Goal: Complete application form

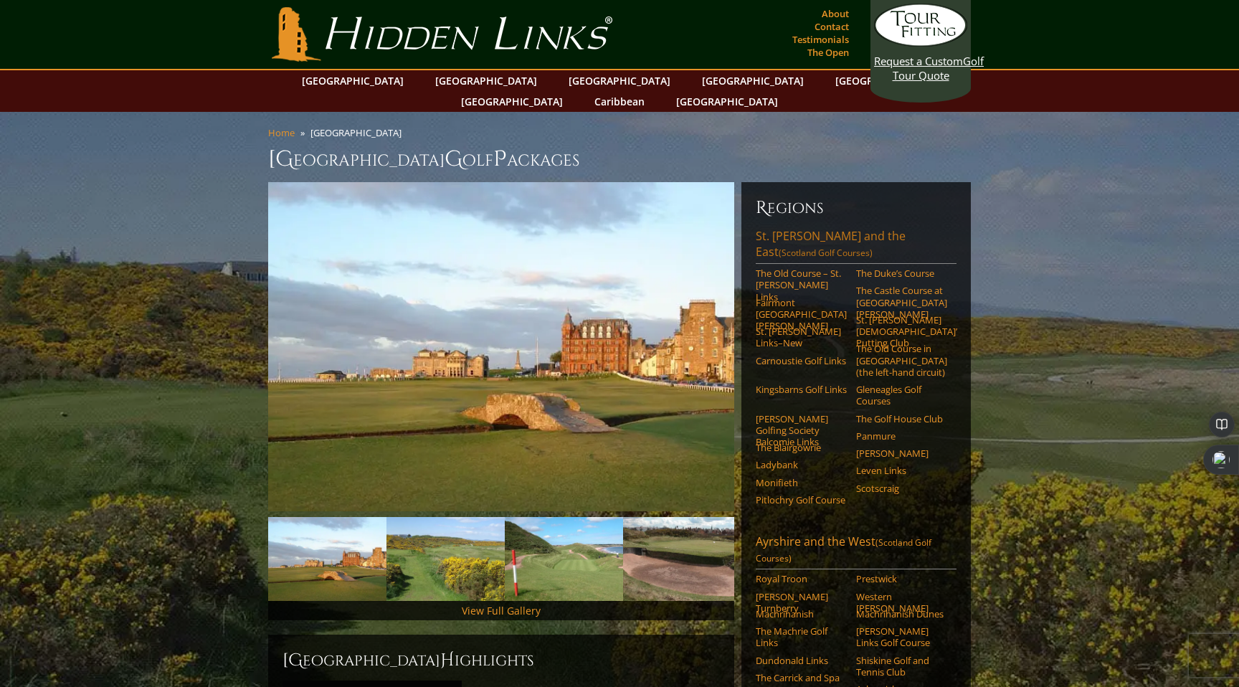
click at [851, 228] on link "[GEOGRAPHIC_DATA][PERSON_NAME] and the East (Scotland Golf Courses)" at bounding box center [856, 246] width 201 height 36
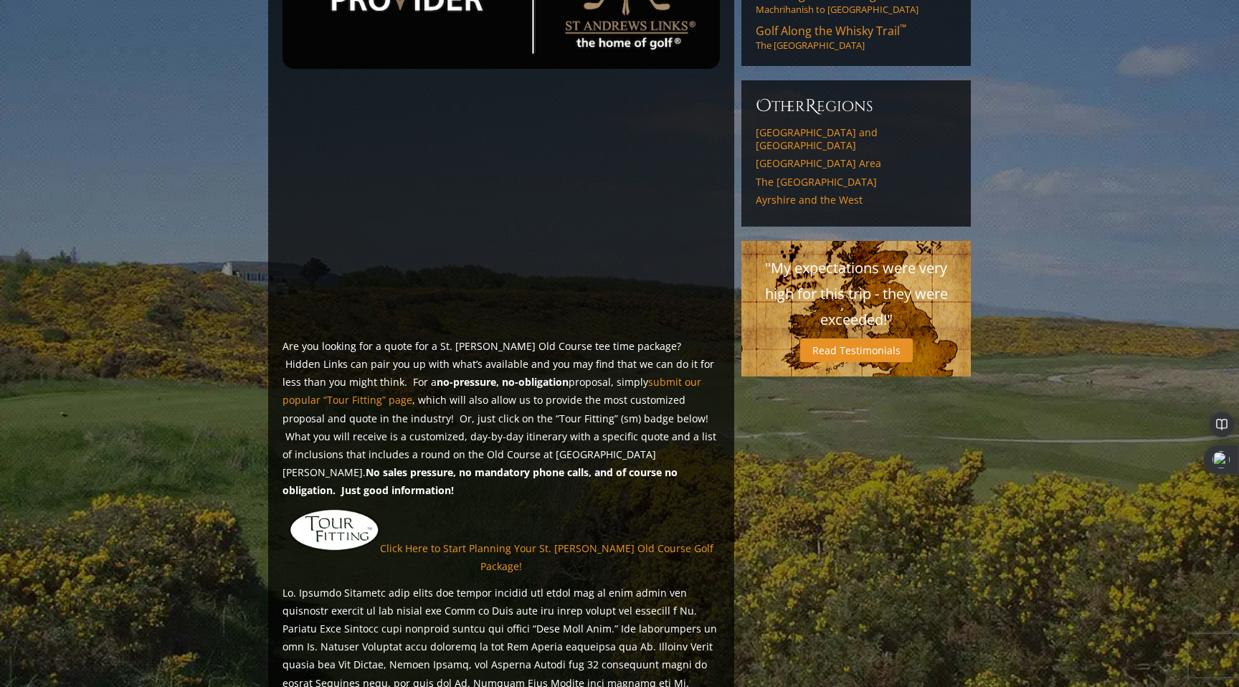
scroll to position [782, 0]
click at [577, 539] on link "Click Here to Start Planning Your St. Andrews Old Course Golf Package!" at bounding box center [547, 555] width 334 height 32
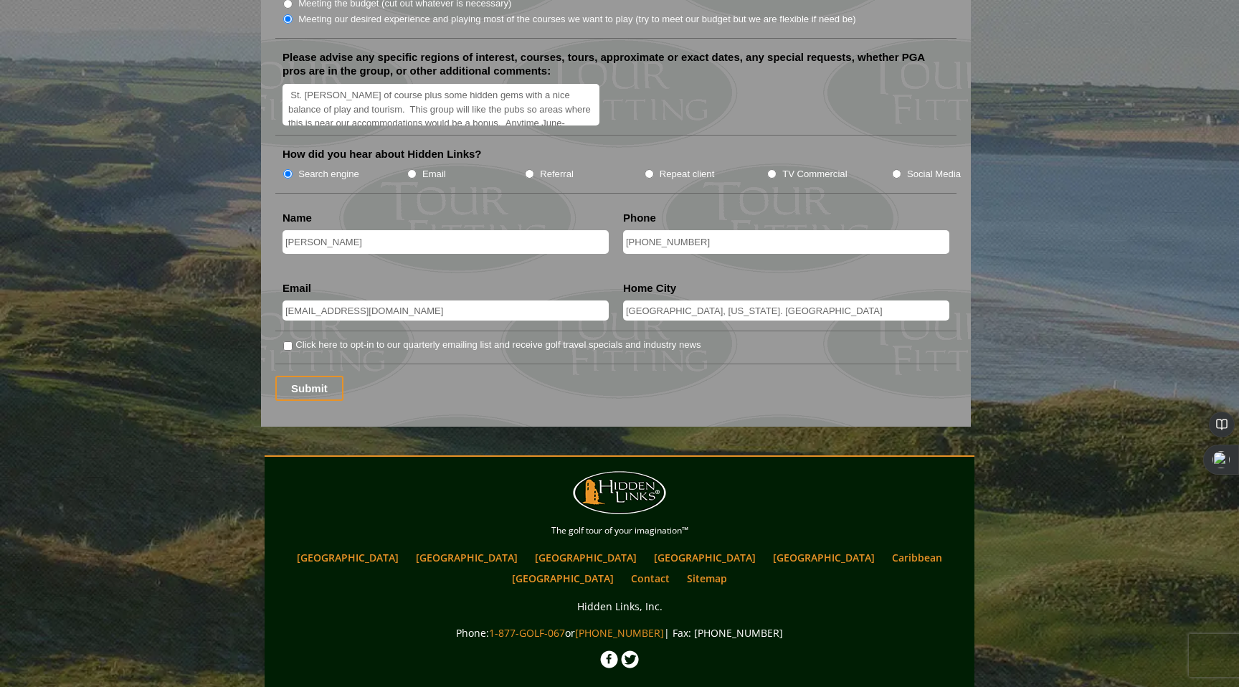
scroll to position [1874, 0]
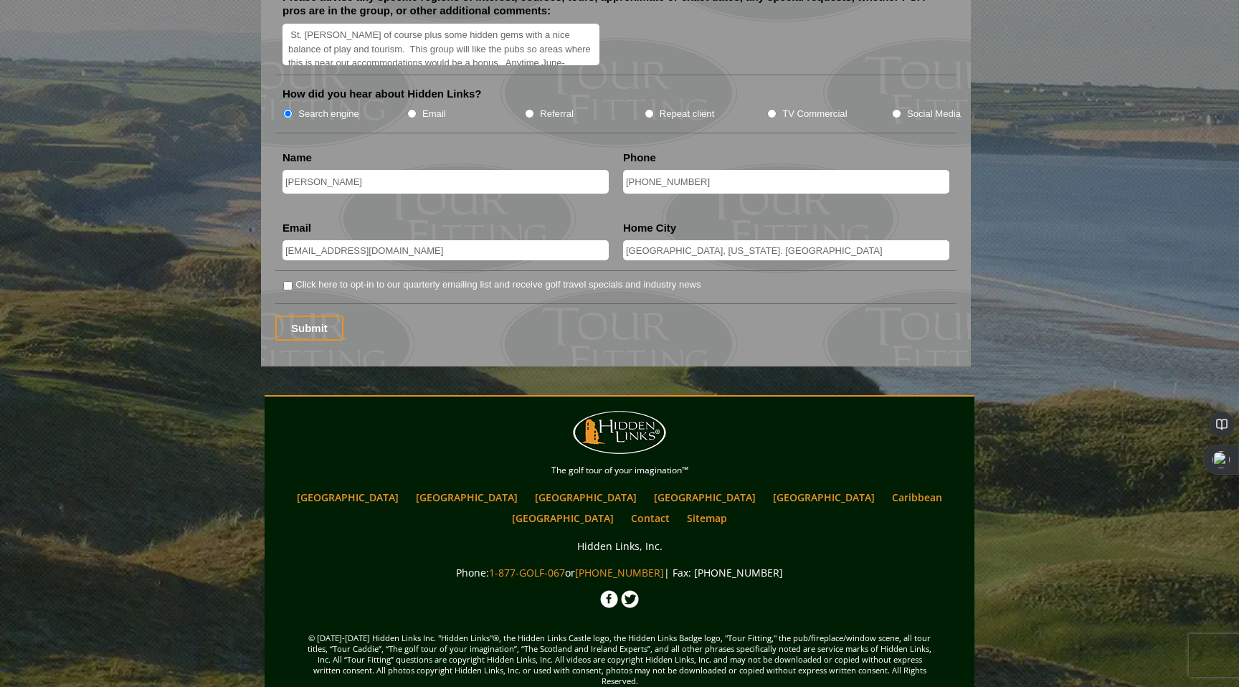
click at [286, 281] on input "Click here to opt-in to our quarterly emailing list and receive golf travel spe…" at bounding box center [287, 285] width 9 height 9
checkbox input "true"
click at [320, 316] on input "Submit" at bounding box center [309, 328] width 68 height 25
